Goal: Information Seeking & Learning: Learn about a topic

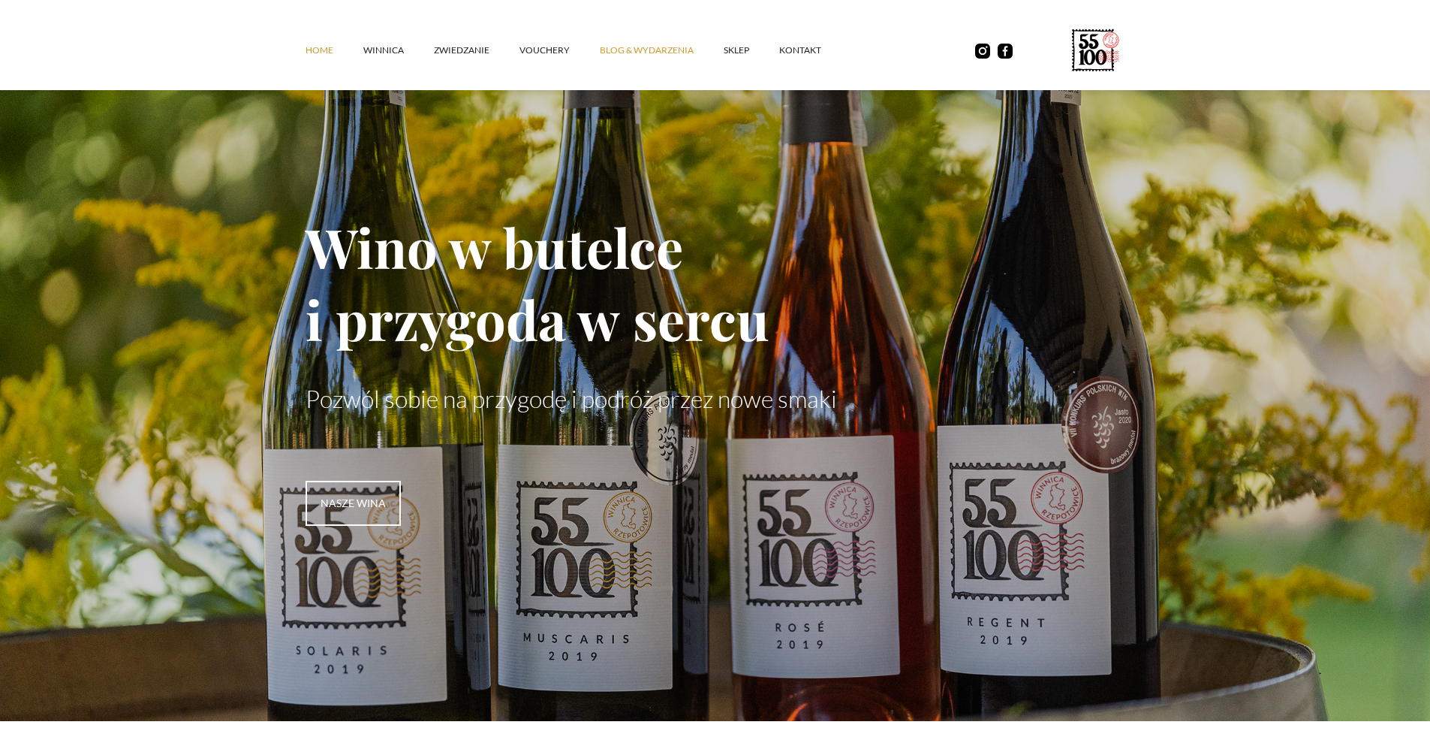
click at [617, 47] on link "Blog & Wydarzenia" at bounding box center [662, 50] width 124 height 45
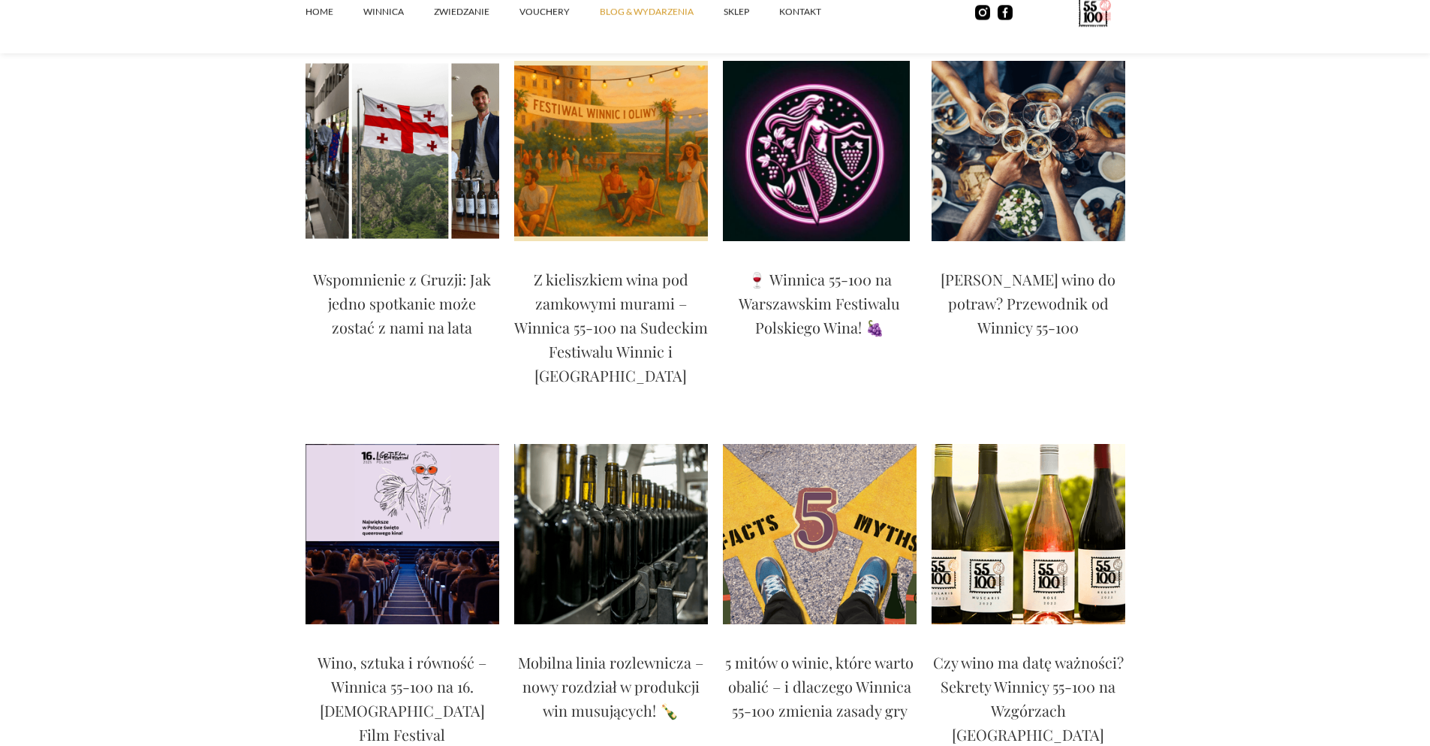
scroll to position [180, 0]
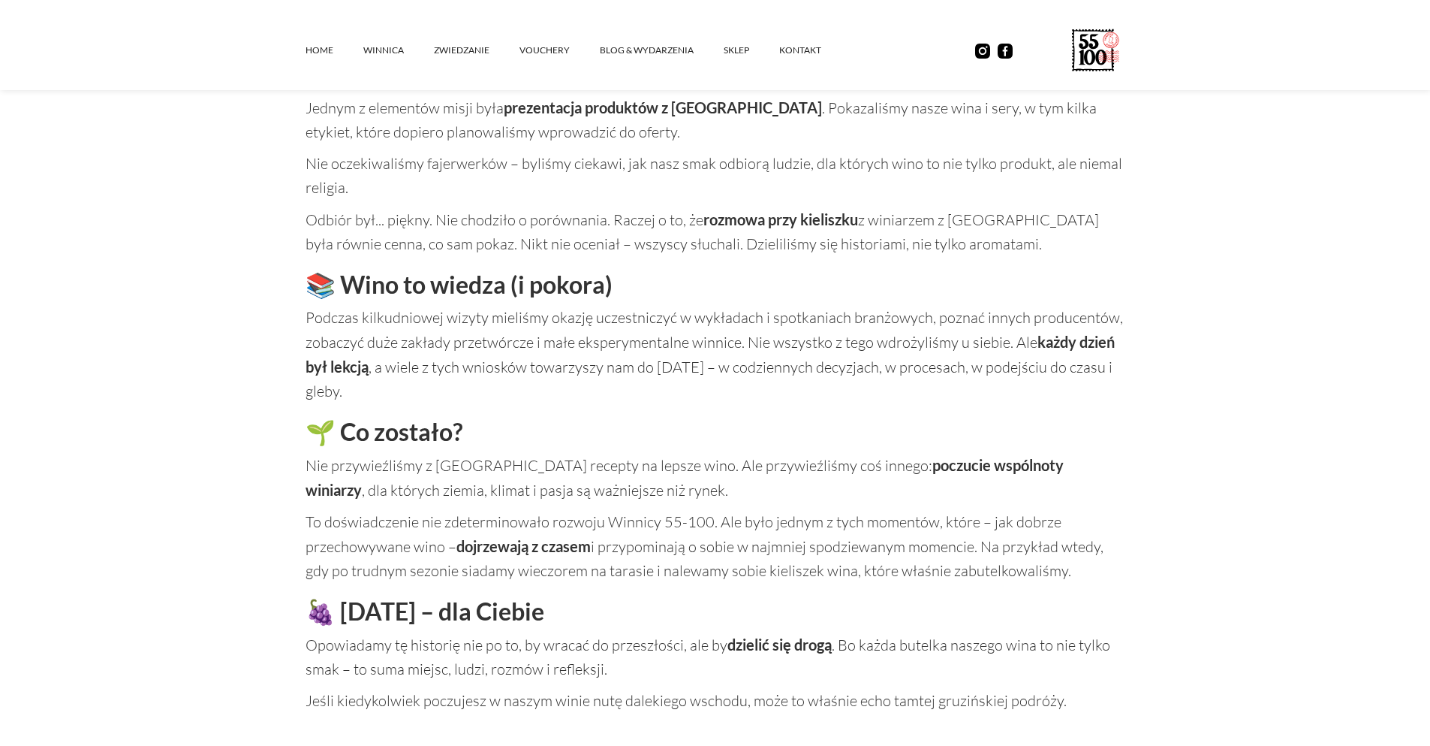
scroll to position [1712, 0]
